Goal: Find specific page/section: Find specific page/section

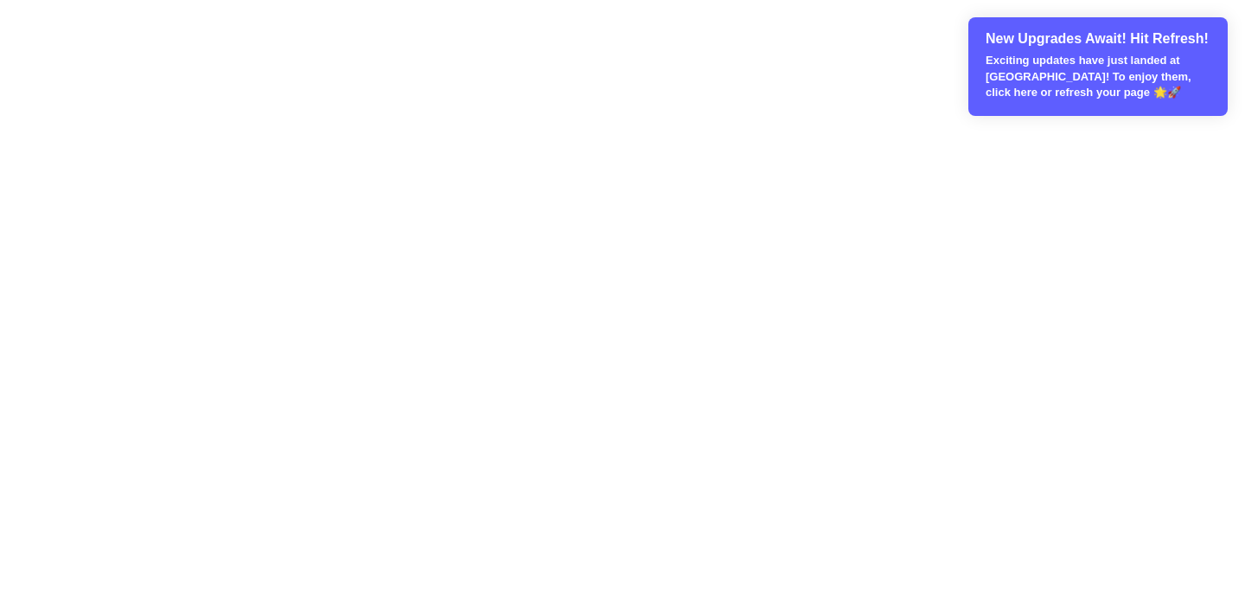
click at [1035, 71] on p "Exciting updates have just landed at Loyalist! To enjoy them, click here or ref…" at bounding box center [1099, 77] width 227 height 48
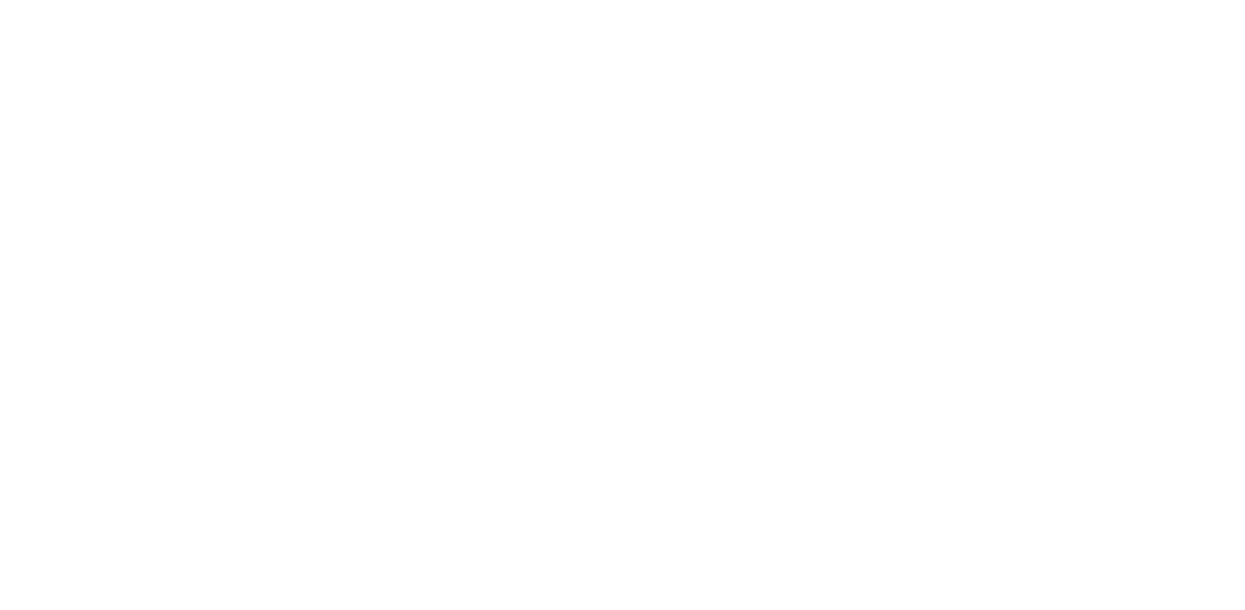
click at [282, 141] on div "YOU'RE INVITED... FRIENDS AND FAMILY [DATE] - [DATE]" at bounding box center [622, 331] width 1245 height 663
click at [144, 41] on div "YOU'RE INVITED..." at bounding box center [265, 23] width 530 height 47
drag, startPoint x: 144, startPoint y: 41, endPoint x: 184, endPoint y: 151, distance: 117.9
click at [185, 153] on div "YOU'RE INVITED... FRIENDS AND FAMILY [DATE] - [DATE]" at bounding box center [622, 331] width 1245 height 663
click at [184, 151] on div "YOU'RE INVITED... FRIENDS AND FAMILY [DATE] - [DATE]" at bounding box center [622, 331] width 1245 height 663
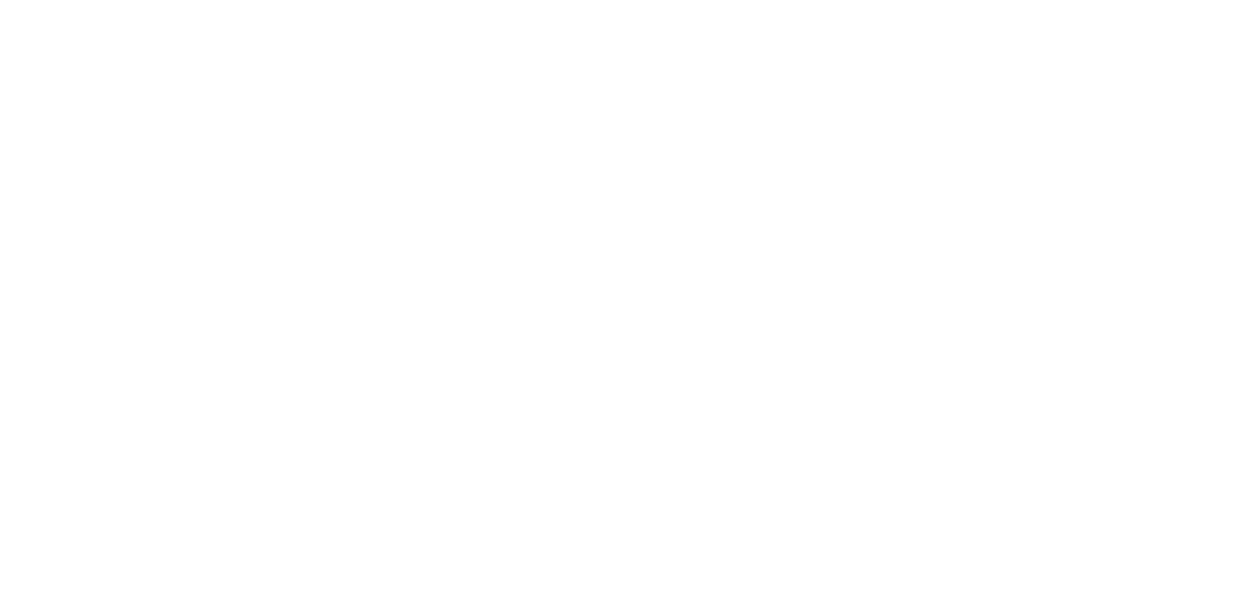
click at [385, 63] on div "YOU'RE INVITED... FRIENDS AND FAMILY [DATE] - [DATE]" at bounding box center [622, 331] width 1245 height 663
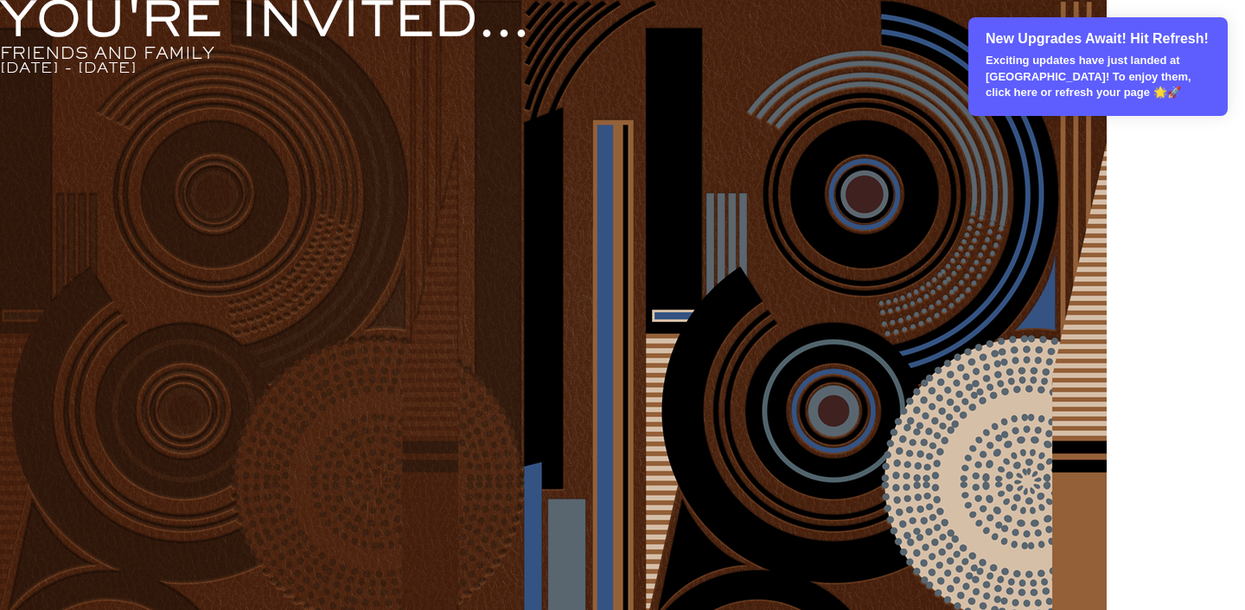
click at [1070, 95] on p "Exciting updates have just landed at [GEOGRAPHIC_DATA]! To enjoy them, click he…" at bounding box center [1099, 77] width 227 height 48
